Goal: Navigation & Orientation: Find specific page/section

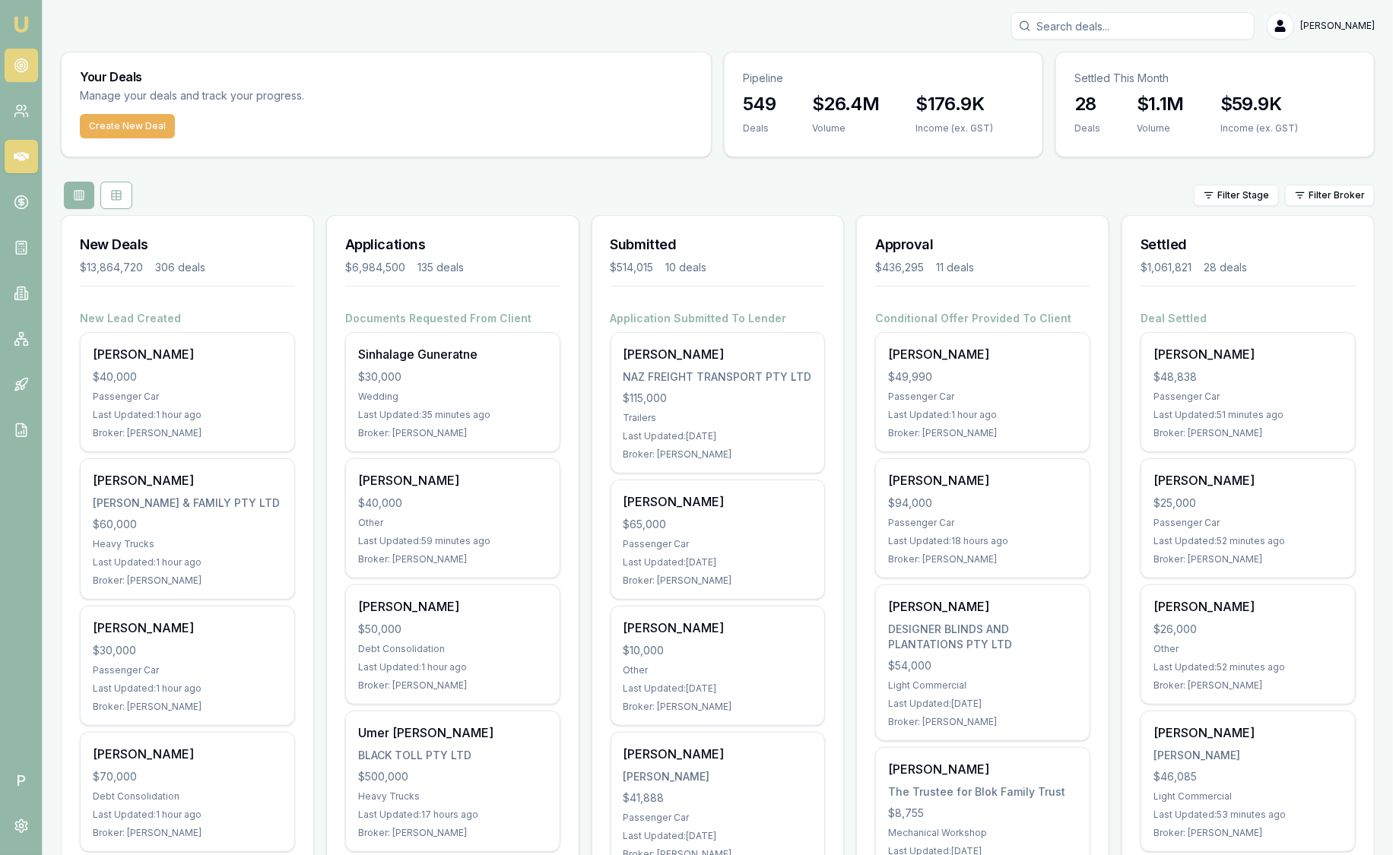
click at [28, 68] on link at bounding box center [21, 65] width 33 height 33
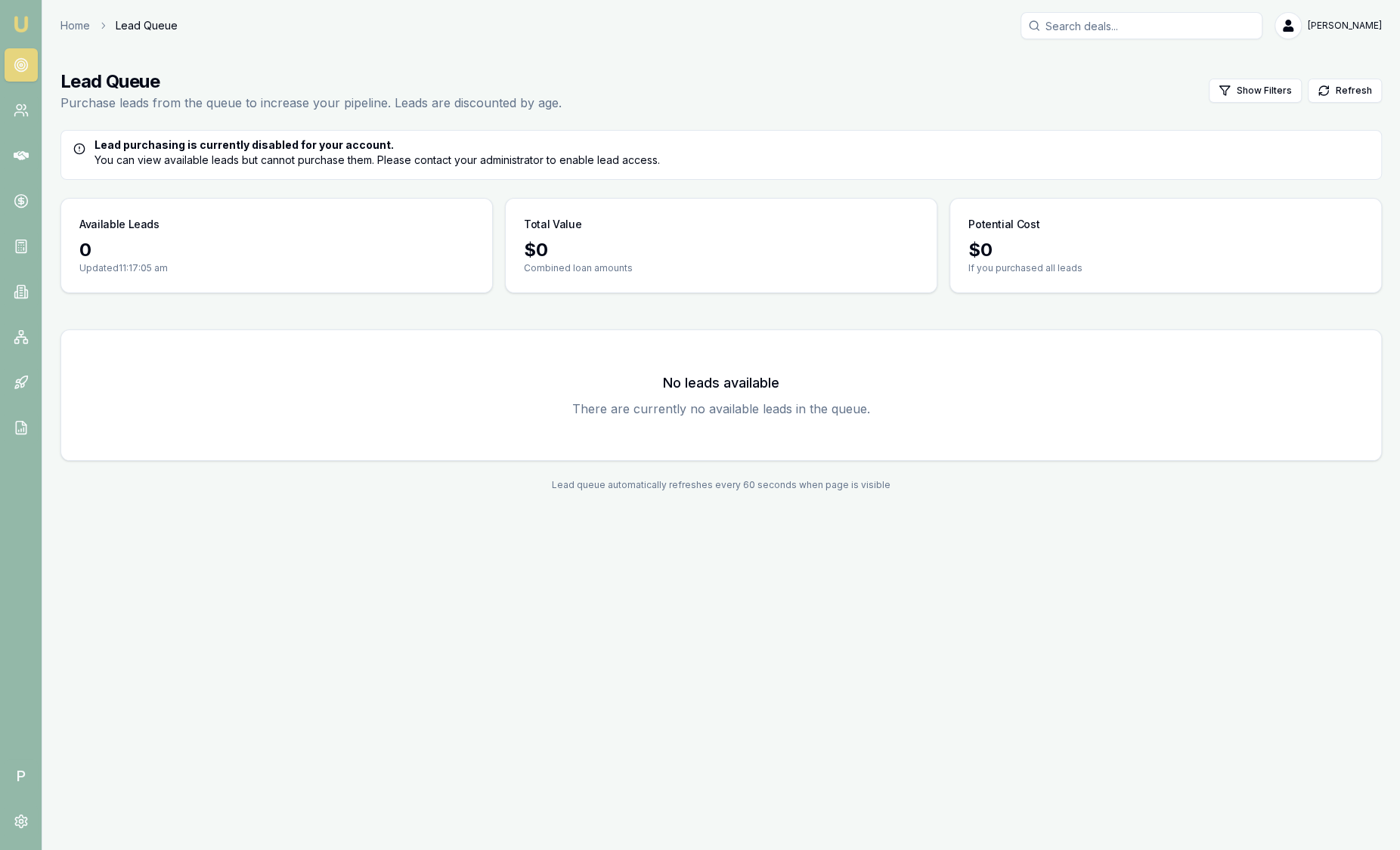
click at [24, 22] on img at bounding box center [21, 24] width 18 height 18
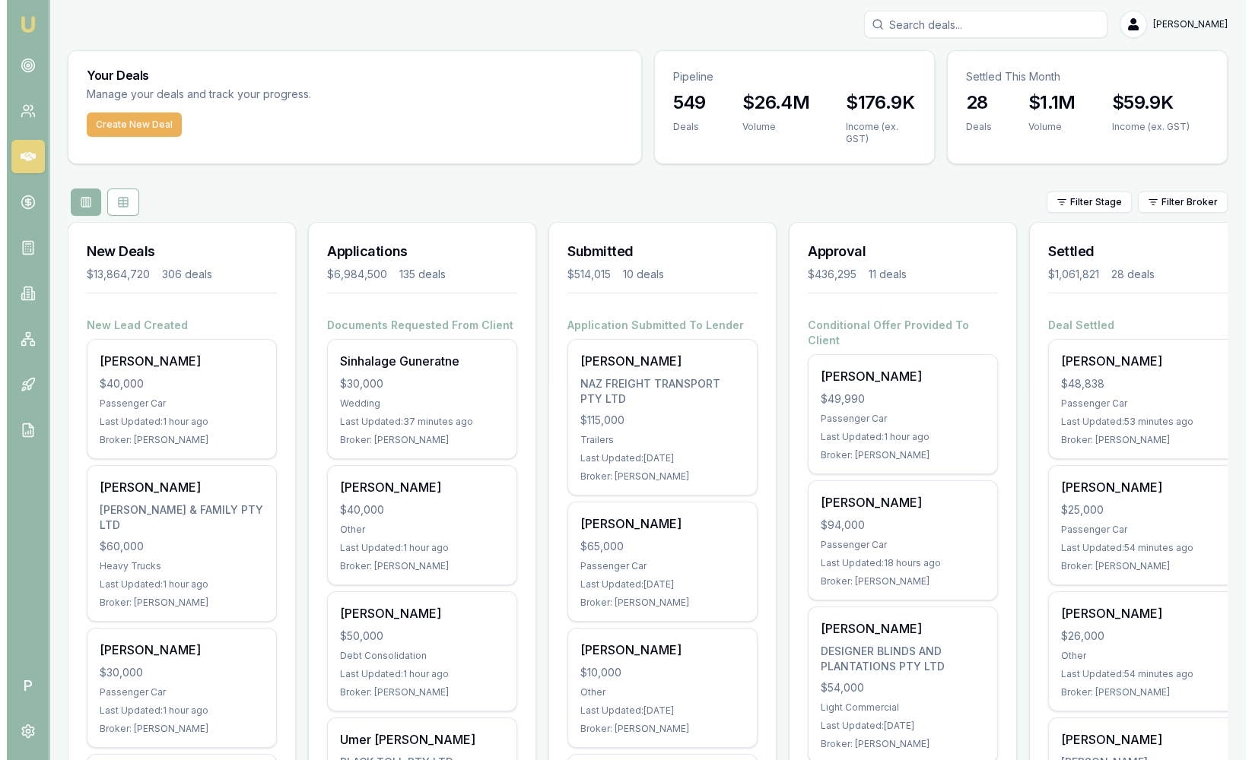
scroll to position [2, 0]
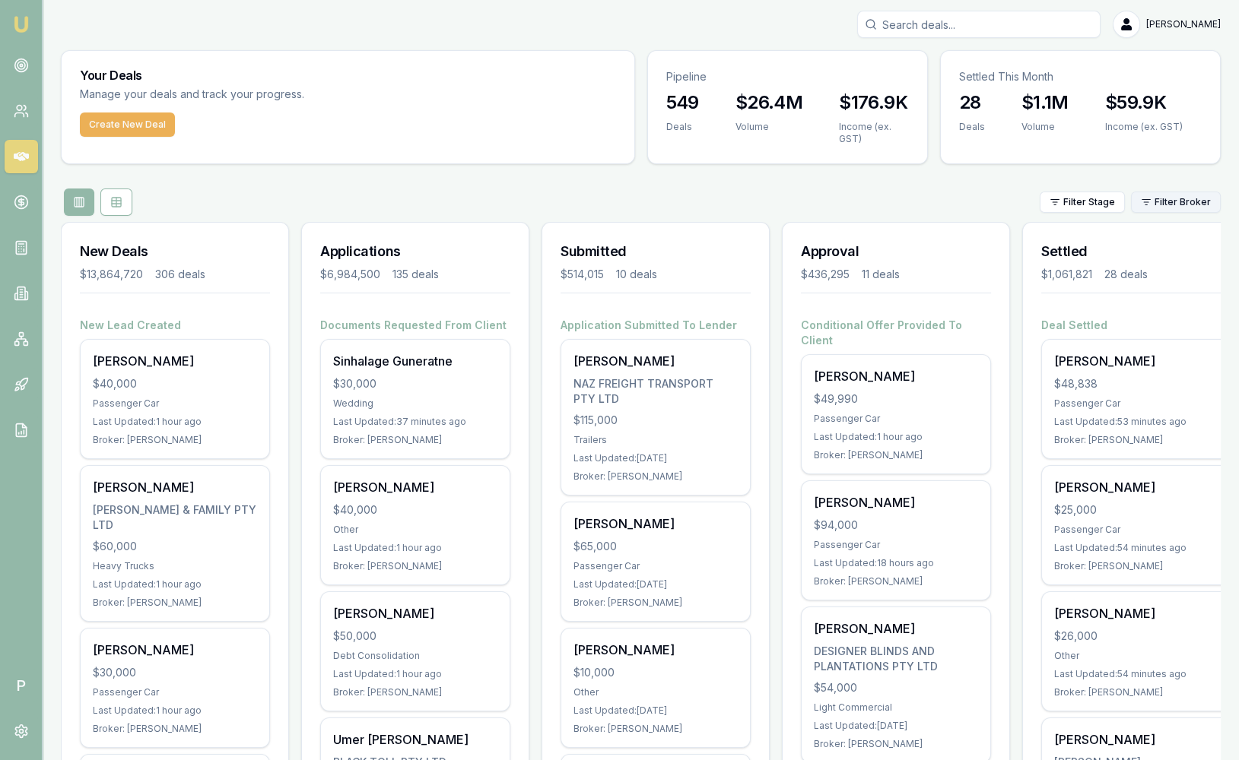
click at [1194, 198] on html "Emu Broker P [PERSON_NAME] Toggle Menu Your Deals Manage your deals and track y…" at bounding box center [619, 378] width 1239 height 760
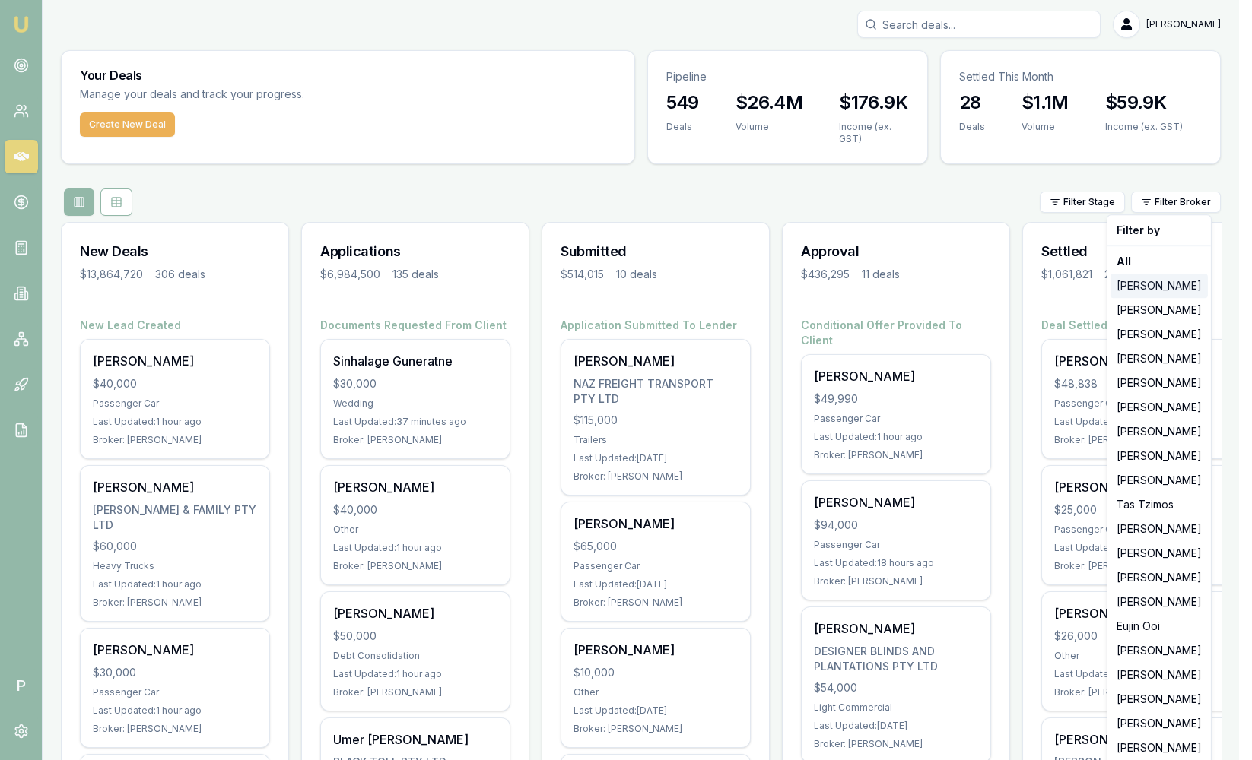
click at [1147, 287] on div "[PERSON_NAME]" at bounding box center [1158, 286] width 97 height 24
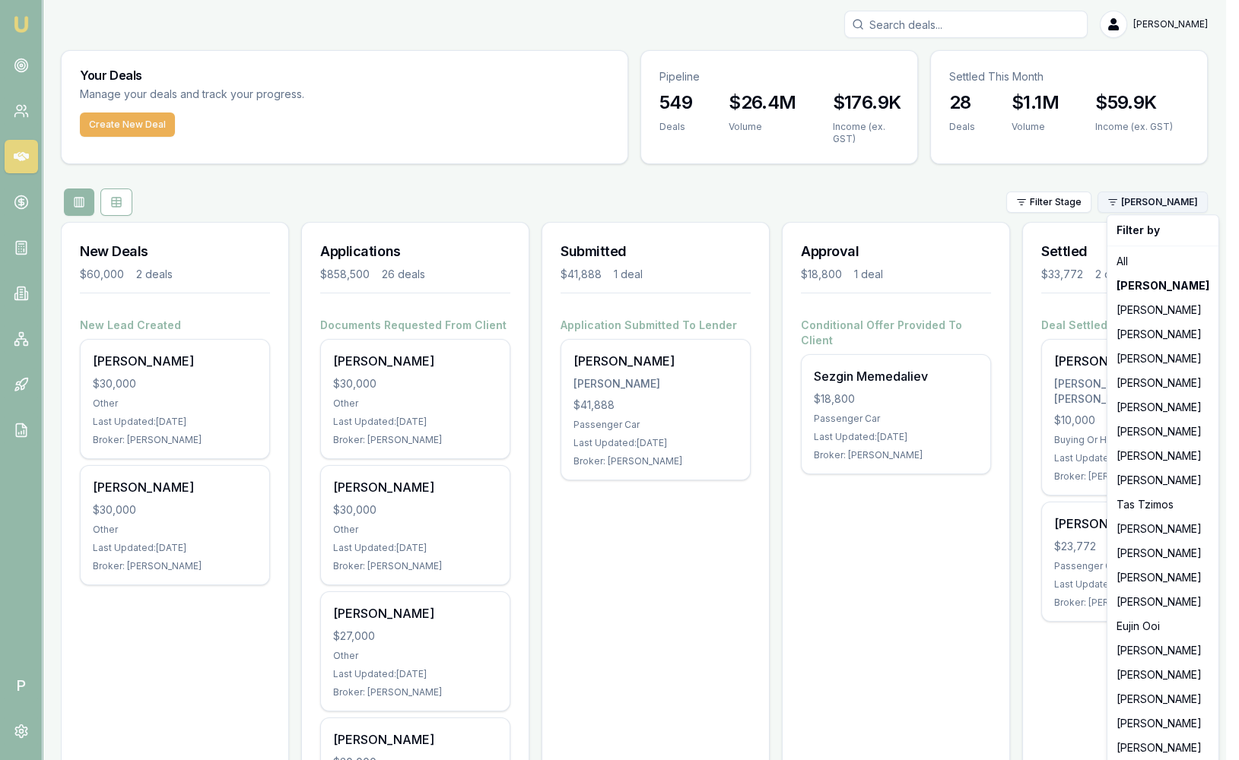
click at [1176, 205] on html "Emu Broker P [PERSON_NAME] Toggle Menu Your Deals Manage your deals and track y…" at bounding box center [619, 378] width 1239 height 760
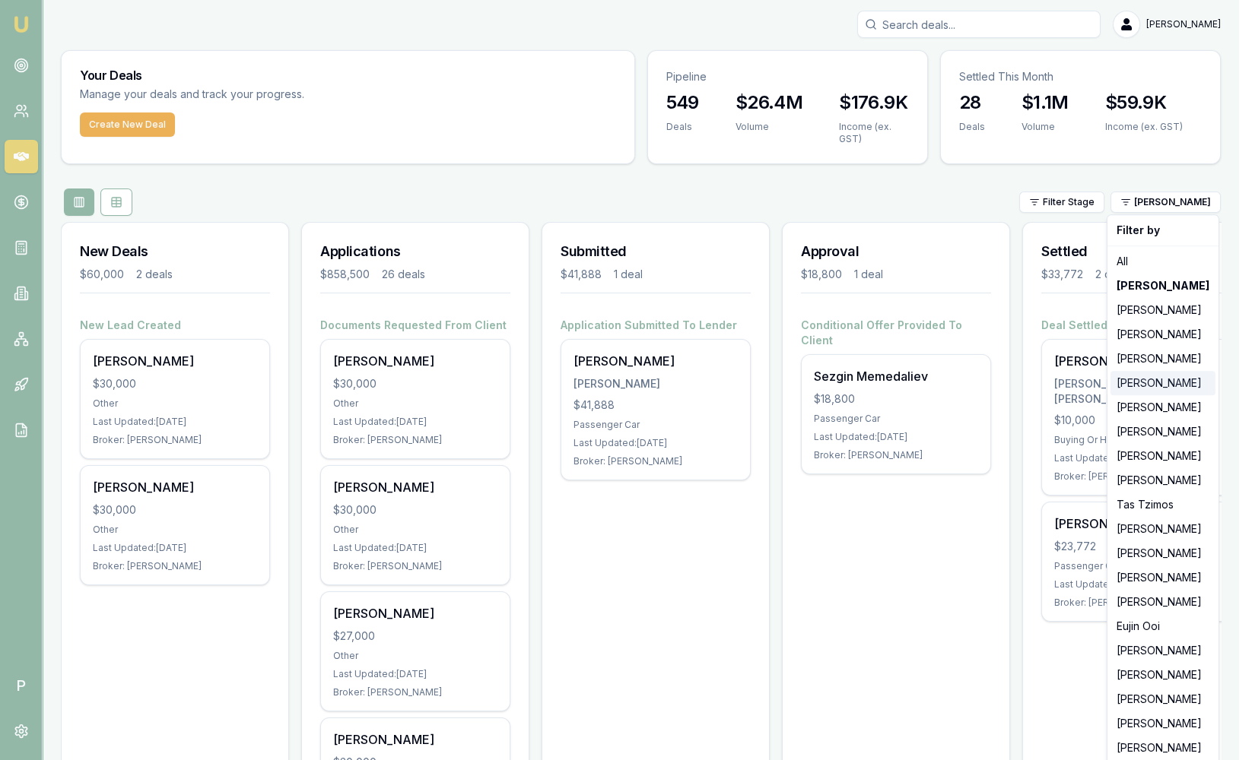
click at [1143, 376] on div "[PERSON_NAME]" at bounding box center [1162, 383] width 105 height 24
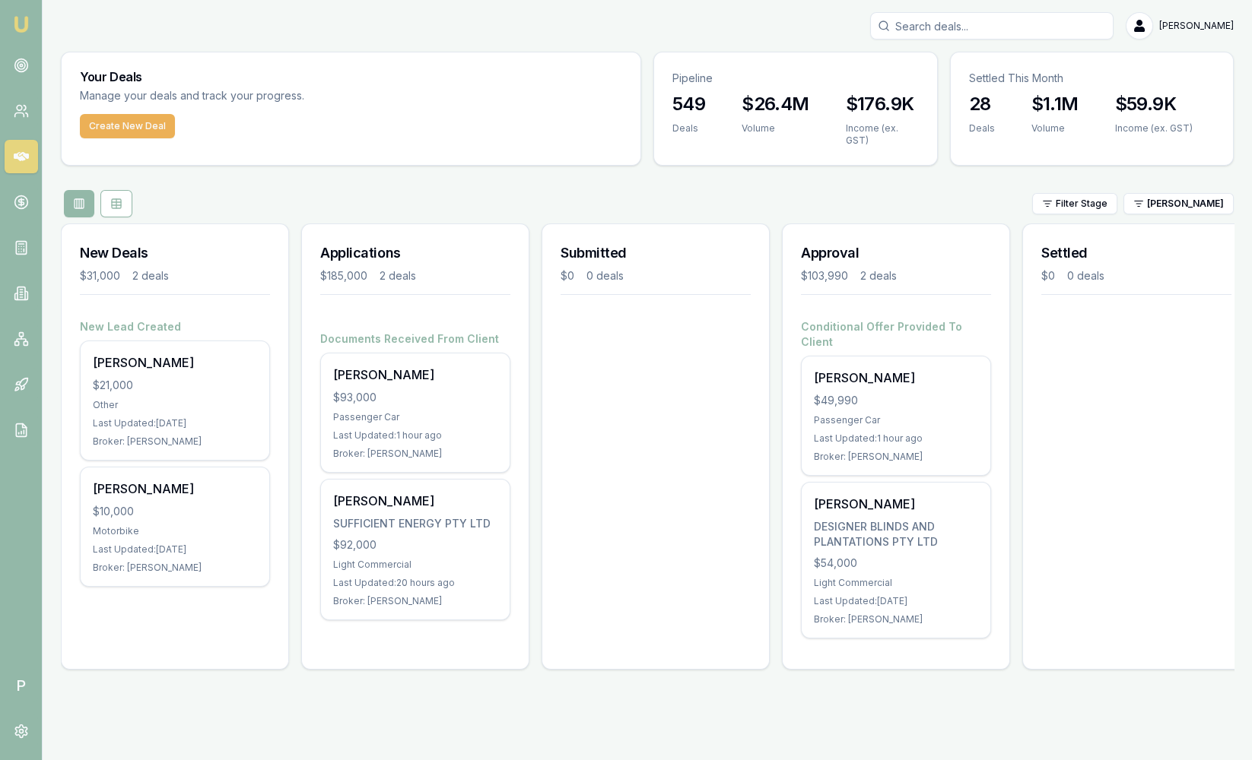
scroll to position [0, 16]
